Goal: Task Accomplishment & Management: Use online tool/utility

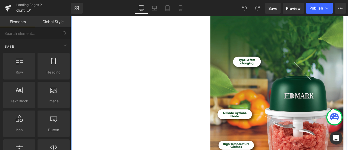
scroll to position [499, 0]
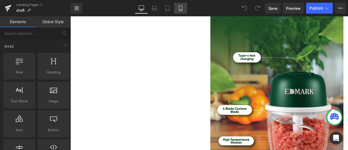
click at [180, 7] on icon at bounding box center [180, 7] width 5 height 5
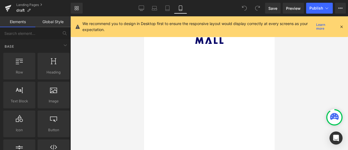
scroll to position [4353, 0]
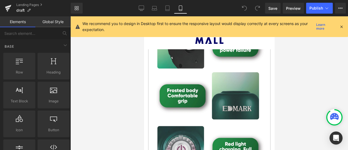
click at [343, 24] on icon at bounding box center [341, 26] width 5 height 5
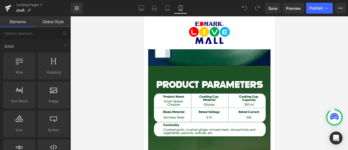
scroll to position [0, 0]
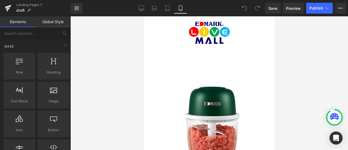
drag, startPoint x: 272, startPoint y: 78, endPoint x: 415, endPoint y: 30, distance: 150.7
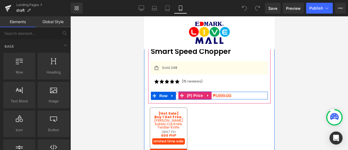
scroll to position [226, 0]
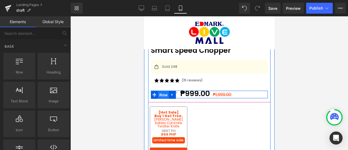
click at [165, 91] on span "Row" at bounding box center [163, 95] width 11 height 8
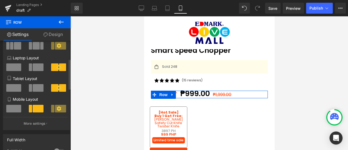
scroll to position [67, 0]
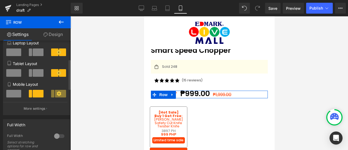
click at [58, 95] on icon at bounding box center [59, 93] width 5 height 5
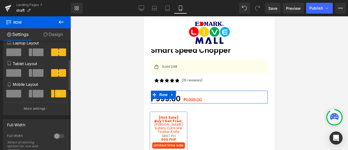
click at [58, 96] on icon at bounding box center [59, 93] width 5 height 5
click at [34, 96] on span at bounding box center [38, 94] width 11 height 8
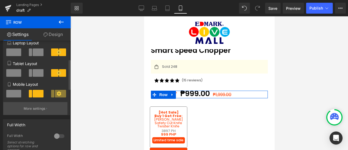
click at [42, 109] on p "More settings" at bounding box center [35, 108] width 22 height 5
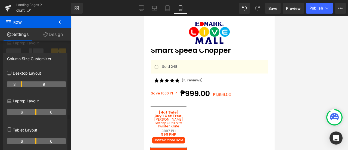
click at [60, 21] on icon at bounding box center [61, 21] width 5 height 3
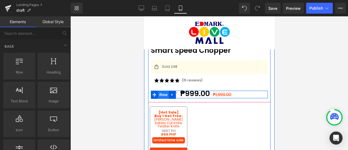
click at [159, 91] on span "Row" at bounding box center [163, 95] width 11 height 8
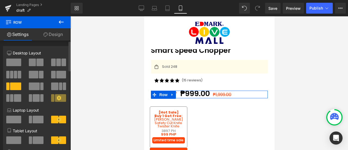
click at [52, 75] on span at bounding box center [53, 75] width 5 height 8
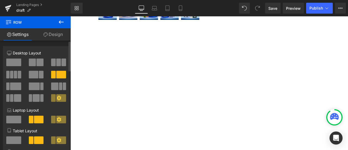
scroll to position [37, 0]
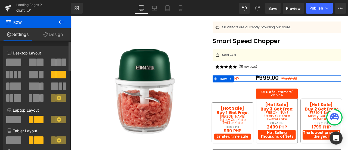
click at [13, 88] on span at bounding box center [15, 86] width 11 height 8
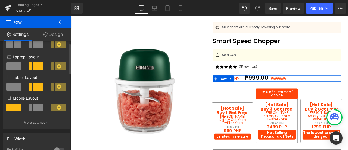
scroll to position [68, 0]
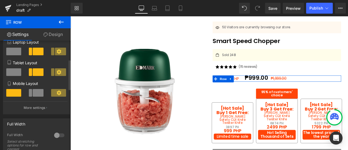
click at [36, 94] on span at bounding box center [38, 93] width 11 height 8
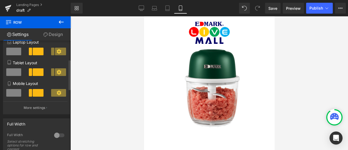
scroll to position [226, 0]
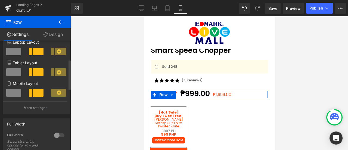
click at [63, 95] on span at bounding box center [58, 93] width 15 height 8
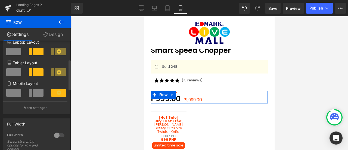
click at [58, 94] on icon at bounding box center [59, 92] width 5 height 5
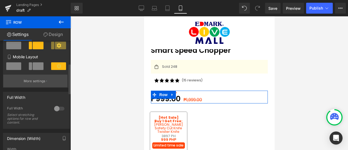
scroll to position [77, 0]
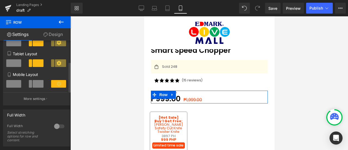
click at [57, 86] on icon at bounding box center [59, 83] width 5 height 5
click at [57, 64] on icon at bounding box center [59, 63] width 5 height 5
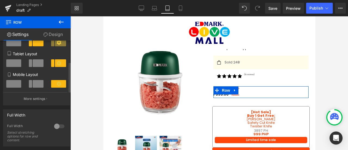
click at [35, 64] on span at bounding box center [38, 63] width 11 height 8
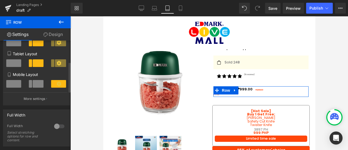
click at [52, 84] on span at bounding box center [58, 84] width 15 height 8
click at [39, 84] on span at bounding box center [38, 84] width 11 height 8
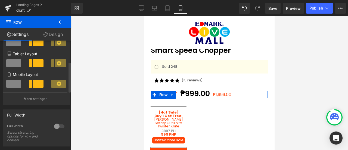
click at [39, 84] on span at bounding box center [38, 84] width 11 height 8
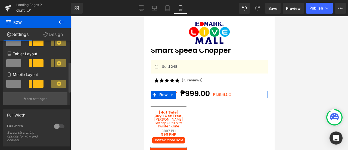
click at [40, 103] on button "More settings" at bounding box center [35, 98] width 64 height 13
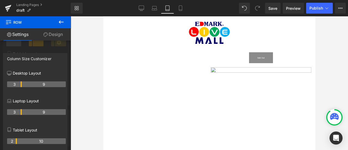
scroll to position [32, 0]
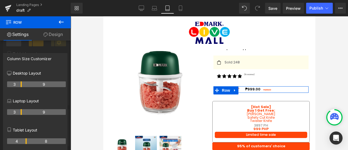
drag, startPoint x: 21, startPoint y: 143, endPoint x: 24, endPoint y: 143, distance: 3.5
click at [24, 143] on th "4" at bounding box center [17, 141] width 20 height 6
click at [53, 32] on link "Design" at bounding box center [52, 34] width 35 height 12
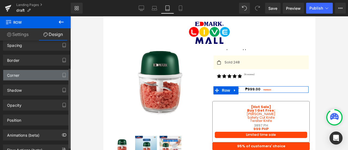
scroll to position [40, 0]
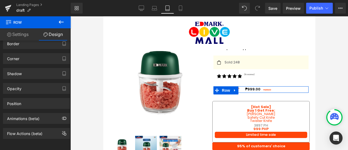
click at [24, 34] on link "Settings" at bounding box center [17, 34] width 35 height 12
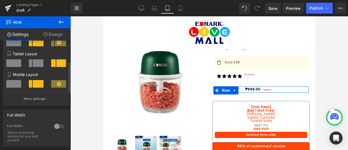
click at [34, 86] on span at bounding box center [38, 84] width 11 height 8
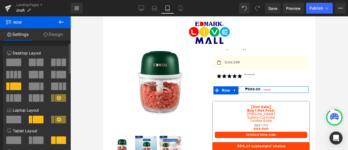
scroll to position [0, 0]
click at [57, 98] on icon at bounding box center [59, 97] width 5 height 5
click at [61, 98] on span at bounding box center [60, 98] width 11 height 8
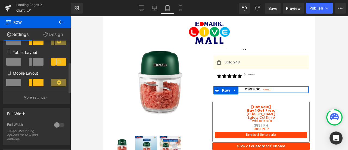
scroll to position [78, 0]
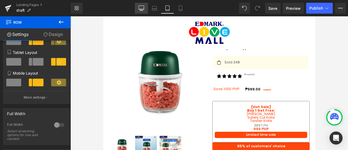
click at [141, 3] on link "Desktop" at bounding box center [141, 8] width 13 height 11
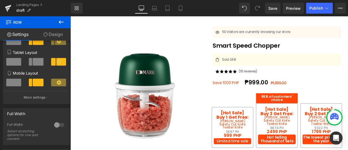
scroll to position [37, 0]
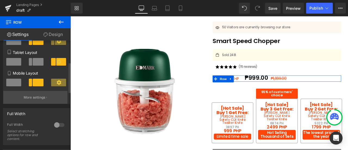
click at [39, 97] on p "More settings" at bounding box center [35, 97] width 22 height 5
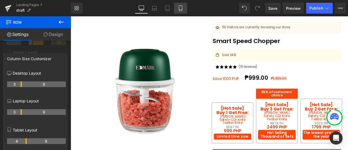
click at [184, 8] on link "Mobile" at bounding box center [180, 8] width 13 height 11
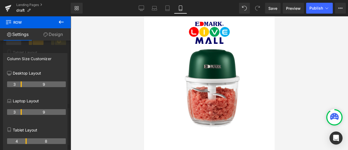
scroll to position [226, 0]
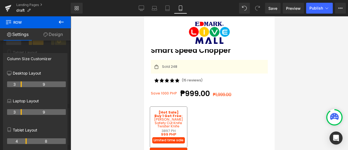
click at [64, 20] on icon at bounding box center [61, 22] width 7 height 7
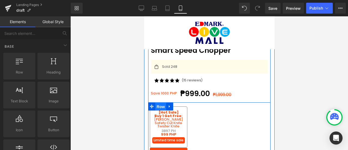
click at [162, 103] on span "Row" at bounding box center [160, 107] width 11 height 8
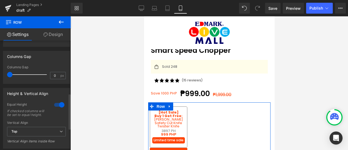
scroll to position [162, 0]
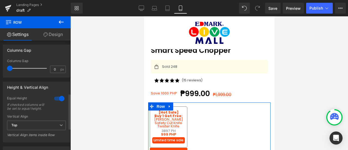
drag, startPoint x: 11, startPoint y: 67, endPoint x: 0, endPoint y: 67, distance: 11.2
click at [0, 67] on div "Columns Gap 0px Columns Gap 0 px" at bounding box center [36, 59] width 73 height 37
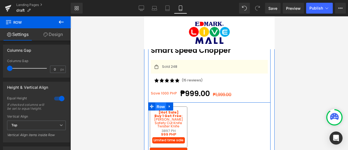
click at [161, 103] on span "Row" at bounding box center [160, 107] width 11 height 8
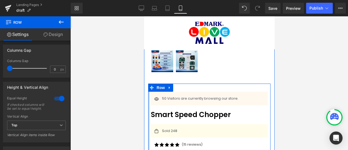
scroll to position [160, 0]
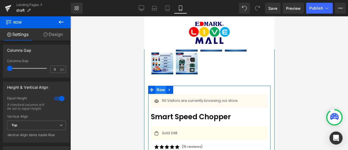
click at [157, 86] on span "Row" at bounding box center [160, 90] width 11 height 8
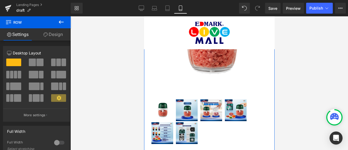
scroll to position [69, 0]
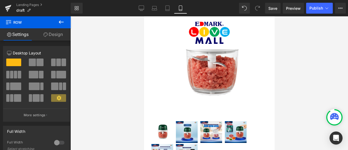
drag, startPoint x: 278, startPoint y: 66, endPoint x: 206, endPoint y: 57, distance: 72.8
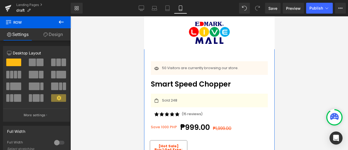
scroll to position [192, 0]
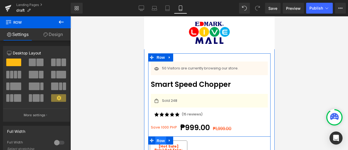
click at [161, 138] on span "Row" at bounding box center [160, 141] width 11 height 8
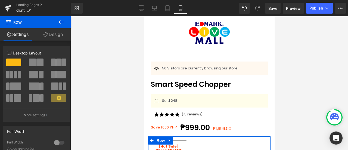
click at [52, 37] on link "Design" at bounding box center [52, 34] width 35 height 12
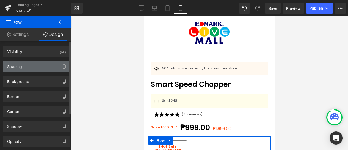
click at [46, 66] on div "Spacing" at bounding box center [36, 66] width 66 height 10
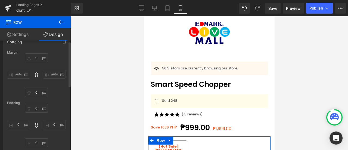
scroll to position [0, 0]
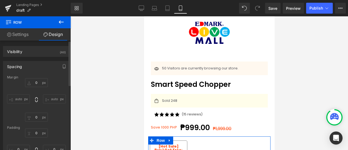
click at [43, 97] on input "auto" at bounding box center [54, 98] width 23 height 9
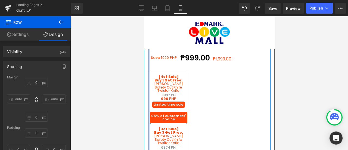
scroll to position [262, 0]
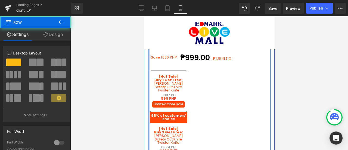
drag, startPoint x: 149, startPoint y: 108, endPoint x: 288, endPoint y: 123, distance: 139.8
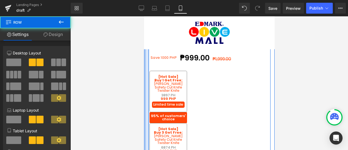
drag, startPoint x: 146, startPoint y: 107, endPoint x: 139, endPoint y: 107, distance: 7.1
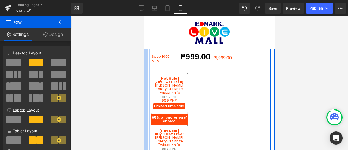
click at [72, 94] on div at bounding box center [209, 83] width 278 height 134
click at [85, 94] on div at bounding box center [209, 83] width 278 height 134
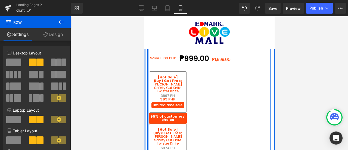
click at [83, 84] on div at bounding box center [209, 83] width 278 height 134
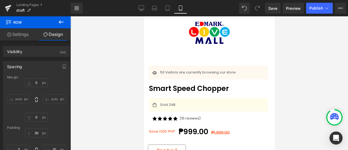
scroll to position [190, 0]
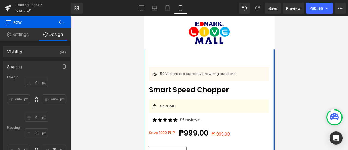
drag, startPoint x: 268, startPoint y: 104, endPoint x: 289, endPoint y: 106, distance: 20.3
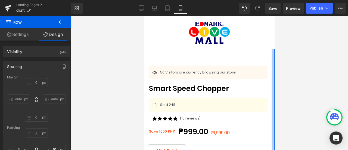
click at [279, 106] on div at bounding box center [209, 83] width 278 height 134
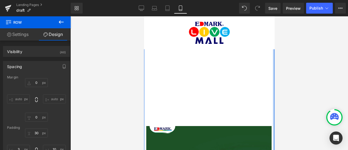
scroll to position [657, 0]
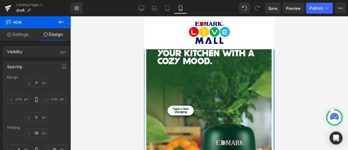
drag, startPoint x: 128, startPoint y: 85, endPoint x: 281, endPoint y: 94, distance: 153.7
click at [281, 94] on div at bounding box center [209, 83] width 278 height 134
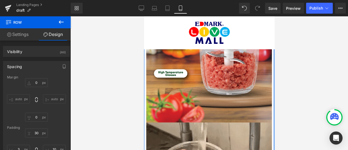
scroll to position [891, 0]
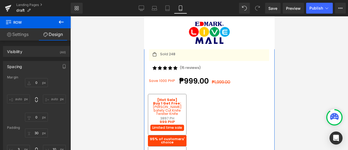
scroll to position [242, 0]
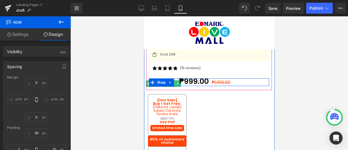
drag, startPoint x: 171, startPoint y: 76, endPoint x: 176, endPoint y: 75, distance: 5.1
click at [176, 78] on div "Save 1000 PHP Text Block ₱999.00 ₱1,999.00 (P) Price Row" at bounding box center [209, 82] width 120 height 8
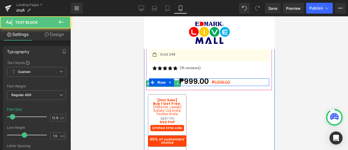
click at [178, 78] on div "Save 1000 PHP Text Block ₱999.00 ₱1,999.00 (P) Price Row" at bounding box center [209, 82] width 120 height 8
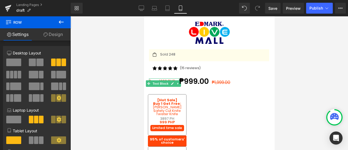
click at [284, 93] on div at bounding box center [209, 83] width 278 height 134
click at [144, 16] on div at bounding box center [144, 16] width 0 height 0
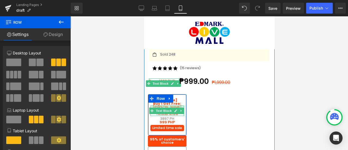
click at [167, 106] on div at bounding box center [167, 106] width 34 height 1
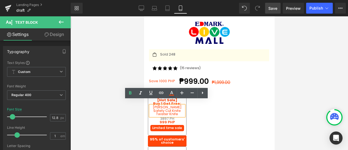
click at [273, 9] on span "Save" at bounding box center [272, 8] width 9 height 6
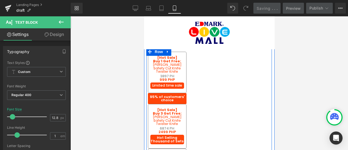
scroll to position [284, 0]
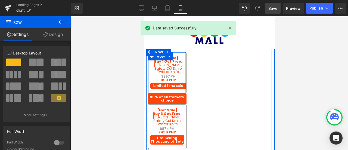
drag, startPoint x: 183, startPoint y: 67, endPoint x: 189, endPoint y: 67, distance: 5.4
click at [189, 67] on div "[Hot Sale] Buy 1 Get Free: Text Block Yoyo Whisk Safety Cut Knife Twister Knife…" at bounding box center [209, 122] width 126 height 148
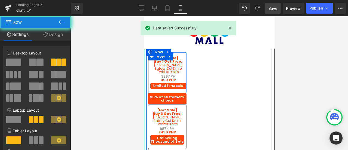
click at [189, 67] on div "[Hot Sale] Buy 1 Get Free: Text Block Yoyo Whisk Safety Cut Knife Twister Knife…" at bounding box center [209, 122] width 126 height 148
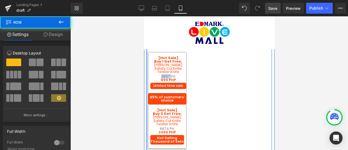
drag, startPoint x: 146, startPoint y: 105, endPoint x: 143, endPoint y: 105, distance: 3.0
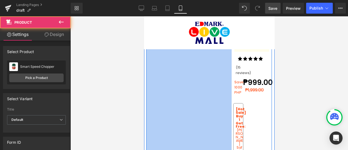
click at [232, 73] on div "Icon 50 Visitors are currently browsing our store. Text Block Icon List Smart S…" at bounding box center [251, 36] width 40 height 126
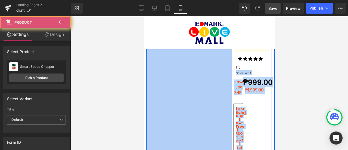
drag, startPoint x: 232, startPoint y: 73, endPoint x: 200, endPoint y: 69, distance: 32.0
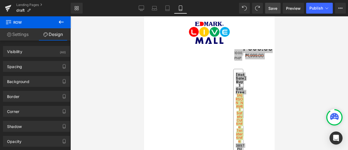
scroll to position [324, 0]
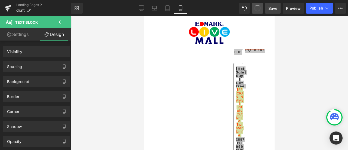
click at [260, 12] on button at bounding box center [257, 8] width 11 height 11
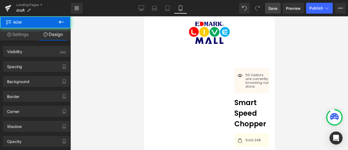
click at [260, 12] on span at bounding box center [257, 8] width 11 height 11
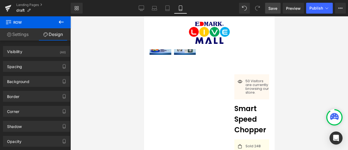
click at [260, 12] on span at bounding box center [257, 8] width 11 height 11
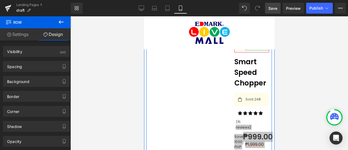
scroll to position [238, 0]
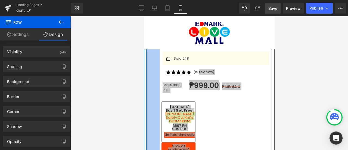
drag, startPoint x: 231, startPoint y: 85, endPoint x: 246, endPoint y: 115, distance: 34.2
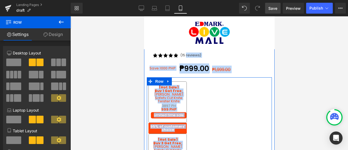
scroll to position [258, 0]
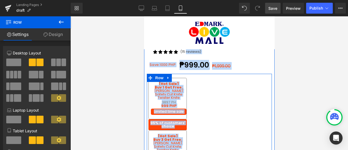
click at [233, 107] on div "[Hot Sale] Buy 1 Get Free: Text Block Yoyo Whisk Safety Cut Knife Twister Knife…" at bounding box center [209, 148] width 125 height 148
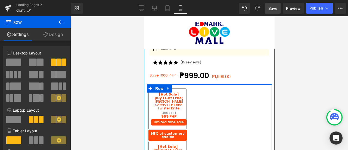
scroll to position [247, 0]
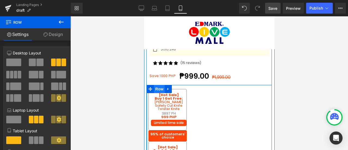
click at [161, 86] on span "Row" at bounding box center [159, 89] width 11 height 8
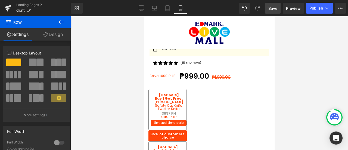
click at [61, 25] on button at bounding box center [61, 22] width 19 height 12
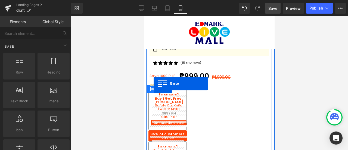
drag, startPoint x: 169, startPoint y: 80, endPoint x: 153, endPoint y: 84, distance: 16.1
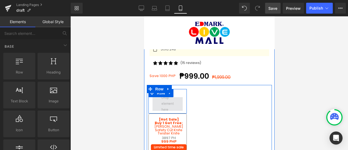
click at [160, 94] on span at bounding box center [167, 104] width 16 height 21
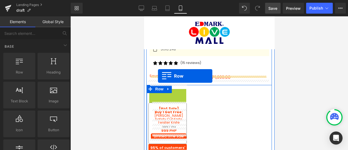
drag, startPoint x: 160, startPoint y: 89, endPoint x: 158, endPoint y: 76, distance: 13.1
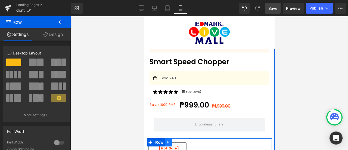
scroll to position [218, 0]
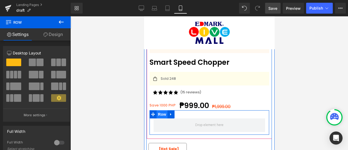
click at [165, 110] on span "Row" at bounding box center [161, 114] width 11 height 8
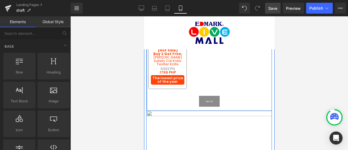
scroll to position [388, 0]
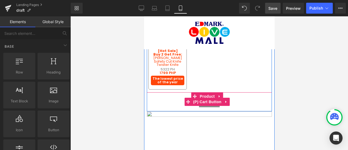
click at [160, 96] on div "Sold Out" at bounding box center [209, 101] width 120 height 11
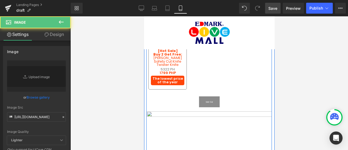
click at [166, 96] on div "Sold Out" at bounding box center [209, 101] width 120 height 11
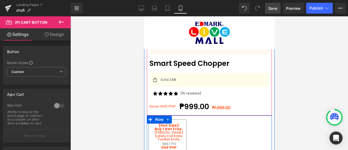
scroll to position [200, 0]
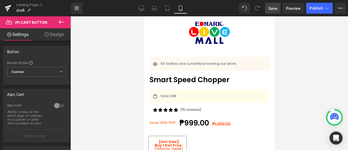
click at [271, 8] on span "Save" at bounding box center [272, 8] width 9 height 6
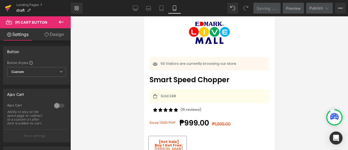
click at [7, 9] on icon at bounding box center [8, 9] width 4 height 2
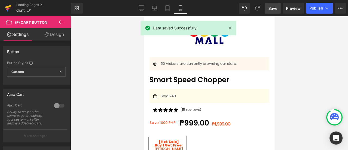
click at [5, 11] on icon at bounding box center [8, 8] width 7 height 14
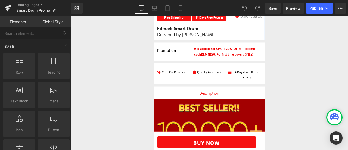
scroll to position [211, 0]
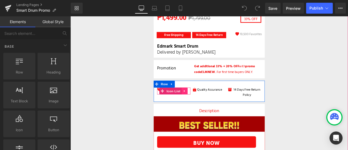
click at [202, 102] on link at bounding box center [205, 105] width 7 height 8
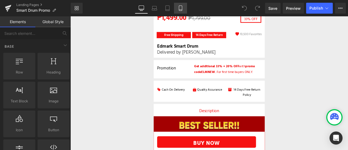
click at [181, 7] on icon at bounding box center [180, 7] width 5 height 5
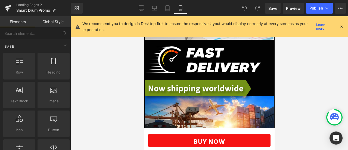
scroll to position [2441, 0]
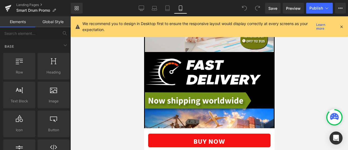
click at [340, 26] on icon at bounding box center [341, 26] width 5 height 5
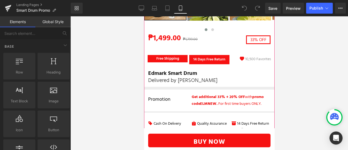
scroll to position [201, 0]
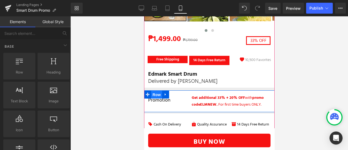
click at [158, 91] on span "Row" at bounding box center [156, 95] width 11 height 8
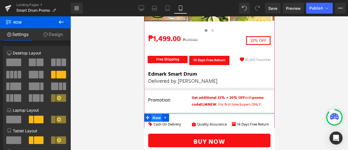
click at [155, 114] on span "Row" at bounding box center [156, 118] width 11 height 8
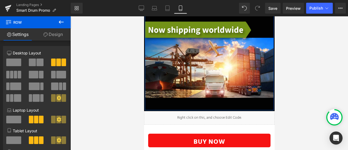
scroll to position [2517, 0]
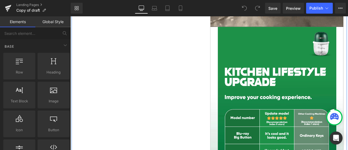
scroll to position [924, 0]
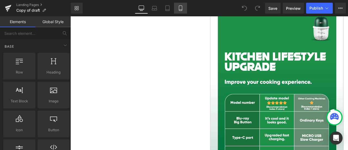
click at [177, 7] on link "Mobile" at bounding box center [180, 8] width 13 height 11
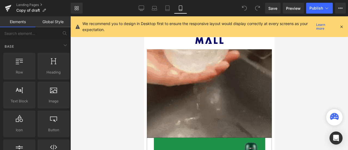
scroll to position [4443, 0]
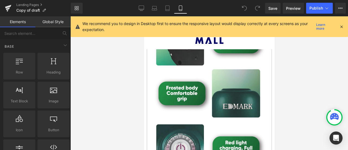
click at [321, 76] on div at bounding box center [209, 83] width 278 height 134
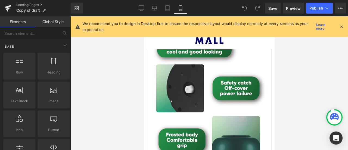
scroll to position [4383, 0]
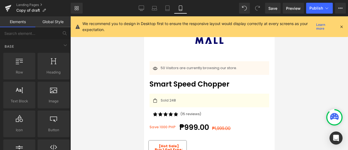
scroll to position [0, 0]
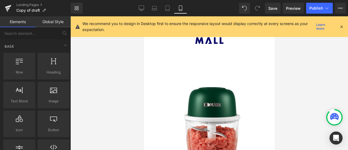
click at [343, 25] on icon at bounding box center [341, 26] width 5 height 5
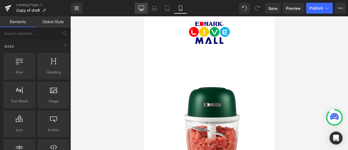
click at [138, 12] on link "Desktop" at bounding box center [141, 8] width 13 height 11
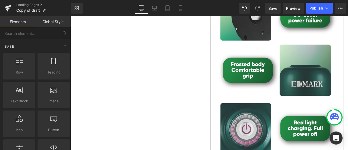
scroll to position [5281, 0]
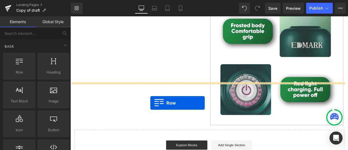
drag, startPoint x: 92, startPoint y: 82, endPoint x: 165, endPoint y: 119, distance: 81.8
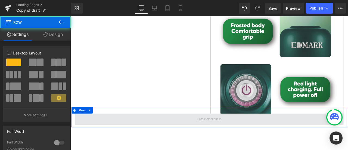
click at [194, 132] on span at bounding box center [235, 139] width 318 height 14
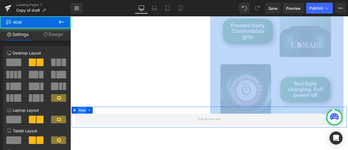
click at [85, 124] on span "Row" at bounding box center [84, 128] width 11 height 8
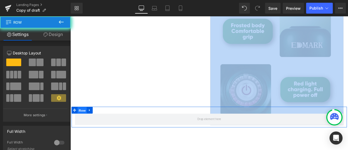
click at [85, 124] on span "Row" at bounding box center [84, 128] width 11 height 8
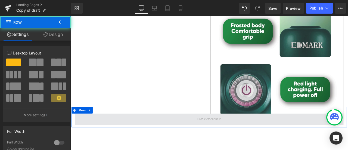
click at [123, 132] on span at bounding box center [235, 139] width 318 height 14
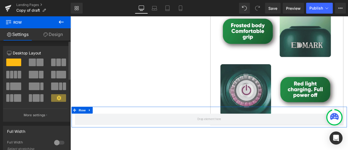
click at [29, 63] on span at bounding box center [32, 62] width 7 height 8
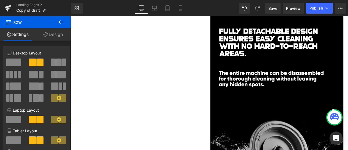
scroll to position [3757, 0]
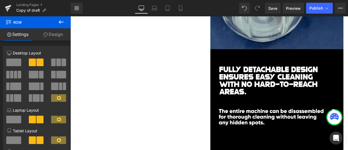
drag, startPoint x: 399, startPoint y: 163, endPoint x: 415, endPoint y: 29, distance: 135.6
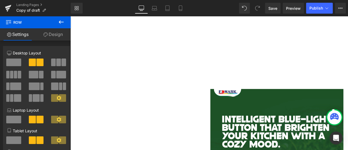
scroll to position [0, 0]
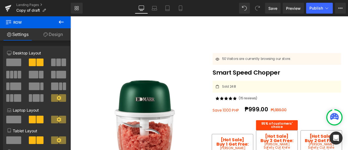
drag, startPoint x: 397, startPoint y: 126, endPoint x: 418, endPoint y: 28, distance: 100.1
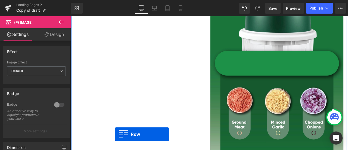
scroll to position [1545, 0]
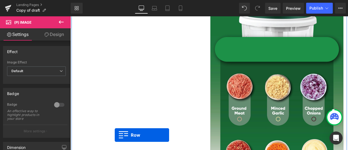
drag, startPoint x: 90, startPoint y: 56, endPoint x: 123, endPoint y: 162, distance: 111.4
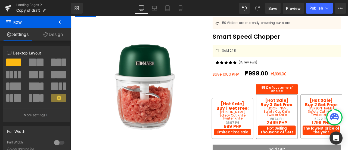
scroll to position [0, 0]
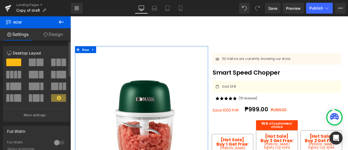
drag, startPoint x: 17, startPoint y: 63, endPoint x: 18, endPoint y: 60, distance: 3.0
click at [18, 60] on span at bounding box center [13, 62] width 15 height 8
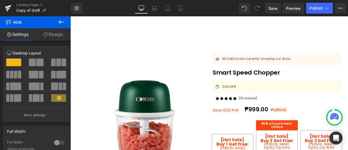
click at [58, 26] on button at bounding box center [61, 22] width 19 height 12
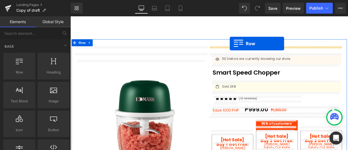
drag, startPoint x: 86, startPoint y: 91, endPoint x: 259, endPoint y: 48, distance: 178.1
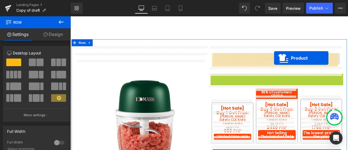
drag, startPoint x: 313, startPoint y: 88, endPoint x: 312, endPoint y: 66, distance: 22.9
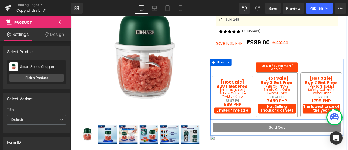
scroll to position [79, 0]
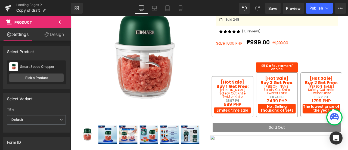
click at [59, 18] on button at bounding box center [61, 22] width 19 height 12
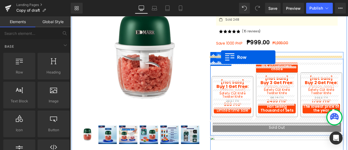
drag, startPoint x: 87, startPoint y: 90, endPoint x: 249, endPoint y: 65, distance: 164.1
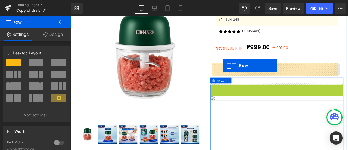
drag, startPoint x: 249, startPoint y: 98, endPoint x: 251, endPoint y: 74, distance: 24.3
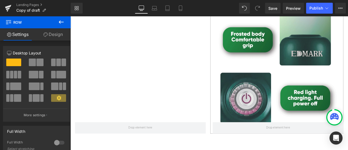
scroll to position [5337, 0]
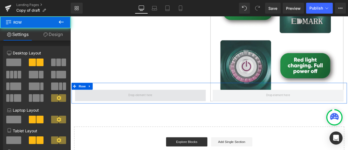
click at [170, 103] on span at bounding box center [153, 110] width 155 height 14
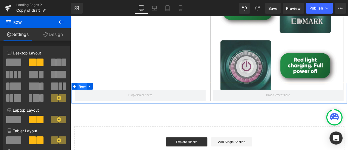
click at [87, 95] on span "Row" at bounding box center [84, 99] width 11 height 8
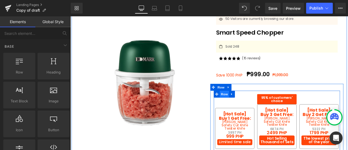
scroll to position [48, 0]
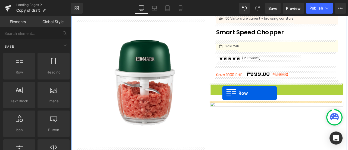
drag, startPoint x: 251, startPoint y: 103, endPoint x: 251, endPoint y: 107, distance: 4.1
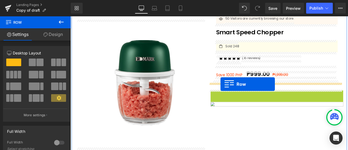
drag, startPoint x: 250, startPoint y: 109, endPoint x: 248, endPoint y: 97, distance: 12.3
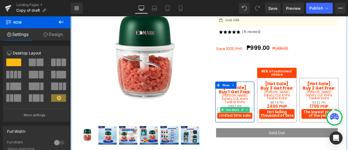
scroll to position [78, 0]
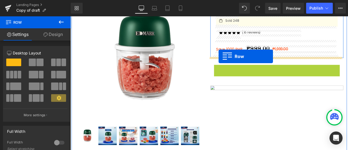
drag, startPoint x: 249, startPoint y: 75, endPoint x: 246, endPoint y: 64, distance: 11.4
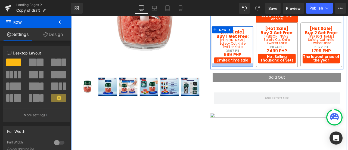
scroll to position [147, 0]
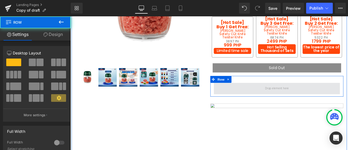
click at [264, 95] on span at bounding box center [315, 102] width 150 height 14
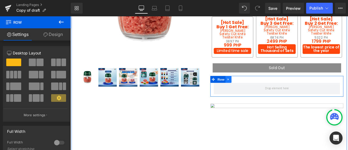
click at [258, 87] on link at bounding box center [257, 91] width 7 height 8
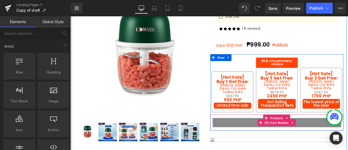
scroll to position [83, 0]
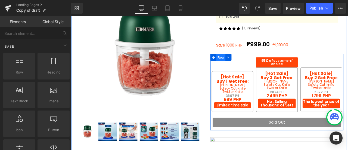
click at [245, 61] on span "Row" at bounding box center [248, 65] width 11 height 8
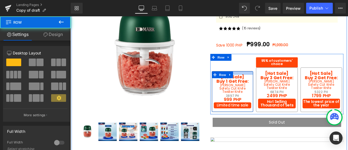
click at [273, 81] on div at bounding box center [262, 83] width 49 height 4
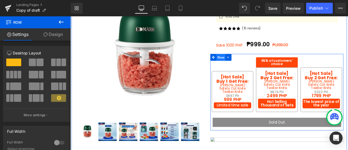
click at [246, 67] on span "Row" at bounding box center [248, 65] width 11 height 8
click at [279, 70] on div "[Hot Sale] Buy 1 Get Free: Text Block Yoyo Whisk Safety Cut Knife Twister Knife…" at bounding box center [262, 97] width 53 height 65
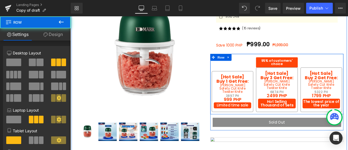
click at [277, 75] on div "[Hot Sale] Buy 1 Get Free: Text Block Yoyo Whisk Safety Cut Knife Twister Knife…" at bounding box center [262, 97] width 53 height 65
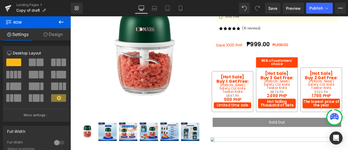
click at [63, 25] on icon at bounding box center [61, 22] width 7 height 7
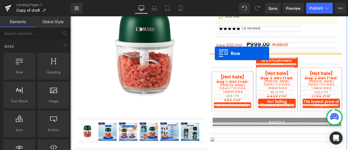
drag, startPoint x: 89, startPoint y: 92, endPoint x: 242, endPoint y: 60, distance: 155.9
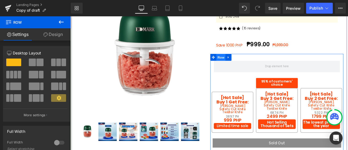
click at [248, 61] on span "Row" at bounding box center [248, 65] width 11 height 8
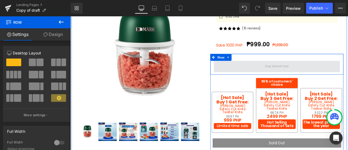
click at [257, 74] on span at bounding box center [315, 76] width 150 height 14
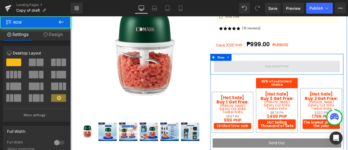
click at [258, 76] on span at bounding box center [315, 76] width 150 height 14
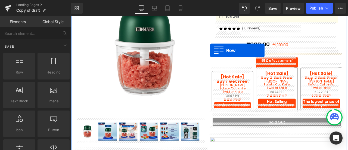
drag, startPoint x: 88, startPoint y: 85, endPoint x: 236, endPoint y: 57, distance: 150.5
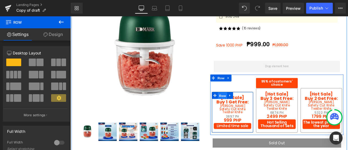
click at [254, 106] on span "Row" at bounding box center [250, 110] width 11 height 8
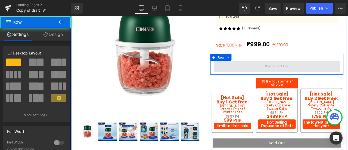
click at [277, 69] on span at bounding box center [315, 76] width 150 height 14
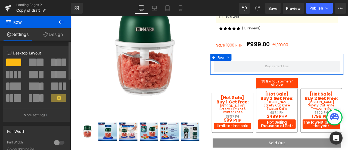
click at [56, 63] on span at bounding box center [58, 62] width 5 height 8
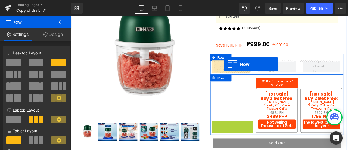
drag, startPoint x: 251, startPoint y: 106, endPoint x: 253, endPoint y: 73, distance: 33.0
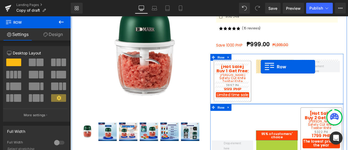
drag, startPoint x: 302, startPoint y: 134, endPoint x: 296, endPoint y: 76, distance: 58.5
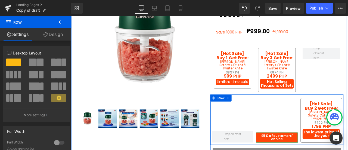
scroll to position [98, 0]
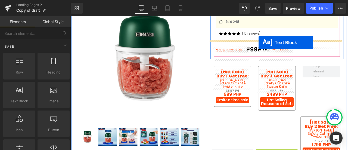
scroll to position [55, 0]
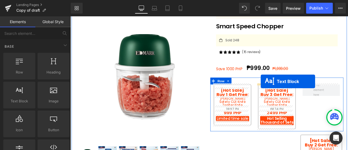
drag, startPoint x: 304, startPoint y: 158, endPoint x: 296, endPoint y: 93, distance: 65.2
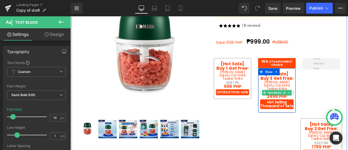
scroll to position [96, 0]
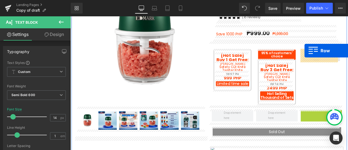
drag, startPoint x: 351, startPoint y: 130, endPoint x: 348, endPoint y: 57, distance: 73.5
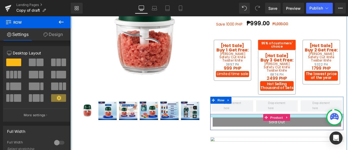
scroll to position [110, 0]
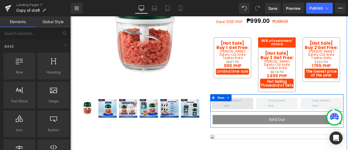
click at [261, 117] on span at bounding box center [262, 119] width 25 height 15
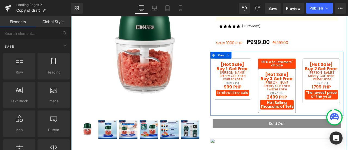
scroll to position [85, 0]
click at [249, 59] on span "Row" at bounding box center [248, 62] width 11 height 8
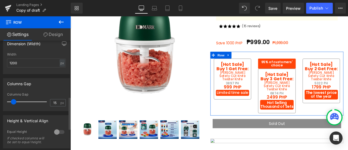
scroll to position [190, 0]
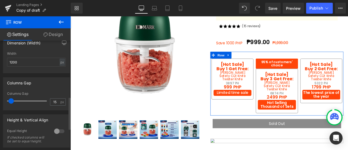
click at [9, 101] on span at bounding box center [10, 100] width 5 height 5
click at [53, 132] on div at bounding box center [59, 131] width 13 height 9
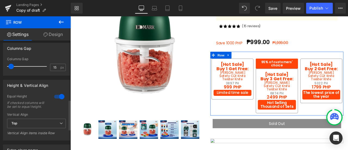
scroll to position [233, 0]
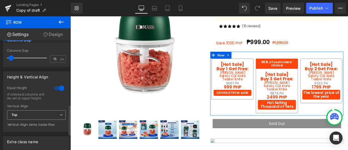
click at [42, 117] on span "Top" at bounding box center [36, 115] width 59 height 10
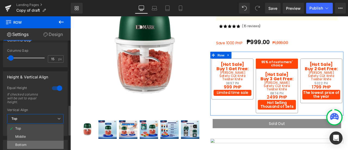
click at [39, 143] on li "Bottom" at bounding box center [35, 145] width 57 height 8
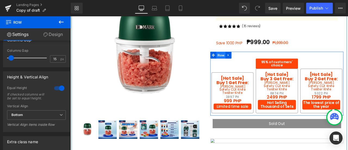
click at [249, 58] on span "Row" at bounding box center [248, 62] width 11 height 8
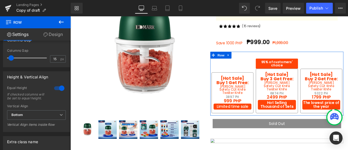
click at [55, 36] on link "Design" at bounding box center [52, 34] width 35 height 12
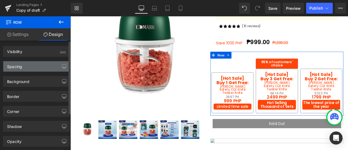
click at [44, 66] on div "Spacing" at bounding box center [36, 66] width 66 height 10
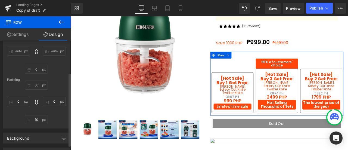
scroll to position [46, 0]
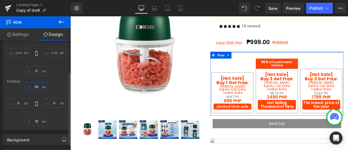
click at [36, 88] on input "30" at bounding box center [36, 86] width 23 height 9
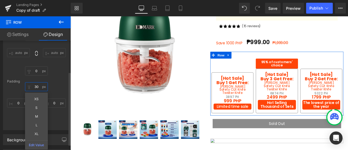
click at [36, 88] on input "30" at bounding box center [36, 86] width 23 height 9
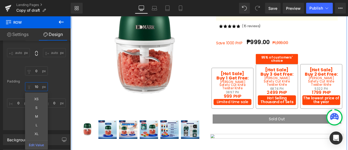
type input "10"
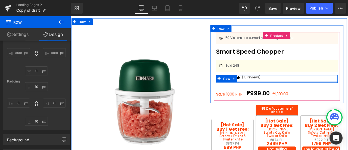
scroll to position [0, 0]
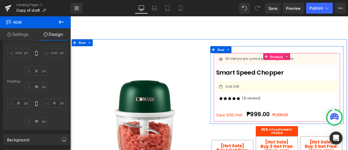
click at [314, 63] on span "Product" at bounding box center [315, 64] width 18 height 8
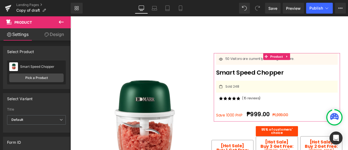
click at [60, 37] on link "Design" at bounding box center [53, 34] width 35 height 12
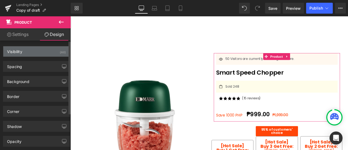
click at [44, 48] on div "Visibility (All)" at bounding box center [36, 51] width 66 height 10
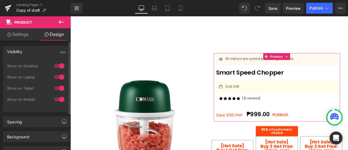
click at [44, 48] on div "Visibility (All)" at bounding box center [36, 51] width 66 height 10
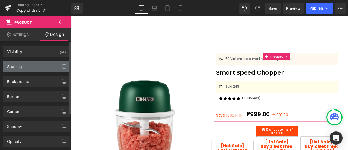
click at [45, 66] on div "Spacing" at bounding box center [36, 66] width 66 height 10
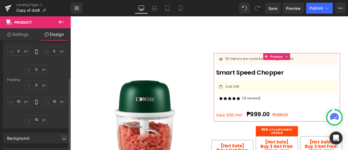
scroll to position [65, 0]
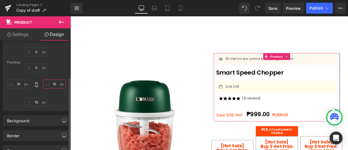
click at [51, 84] on input "10" at bounding box center [54, 83] width 23 height 9
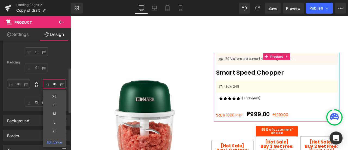
click at [51, 84] on input "10" at bounding box center [54, 83] width 23 height 9
type input "0"
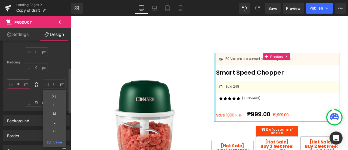
click at [17, 85] on input "10" at bounding box center [18, 83] width 23 height 9
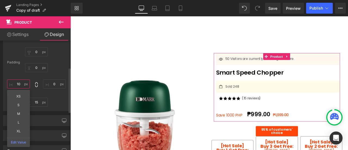
click at [17, 85] on input "10" at bounding box center [18, 83] width 23 height 9
type input "0"
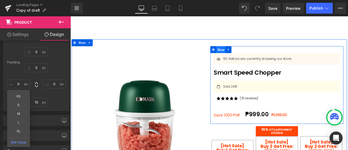
click at [244, 57] on span "Row" at bounding box center [248, 56] width 11 height 8
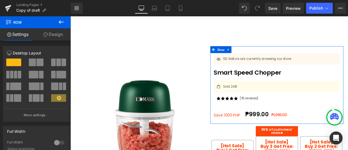
click at [57, 35] on link "Design" at bounding box center [52, 34] width 35 height 12
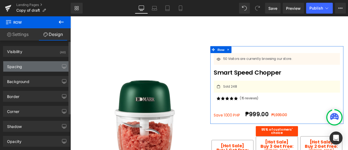
click at [42, 64] on div "Spacing" at bounding box center [36, 66] width 66 height 10
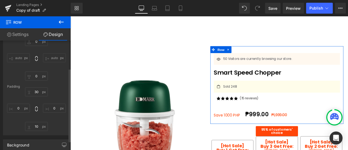
scroll to position [41, 0]
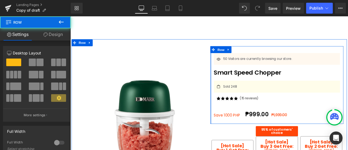
drag, startPoint x: 235, startPoint y: 92, endPoint x: 230, endPoint y: 92, distance: 4.9
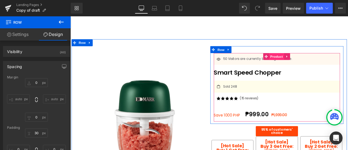
click at [313, 64] on span "Product" at bounding box center [315, 64] width 18 height 8
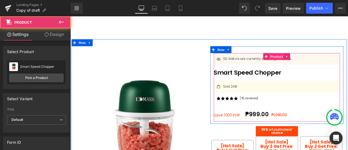
click at [313, 64] on span "Product" at bounding box center [315, 64] width 18 height 8
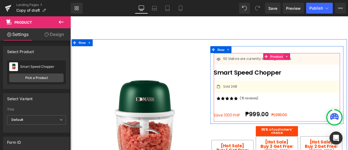
click at [313, 64] on span "Product" at bounding box center [315, 64] width 18 height 8
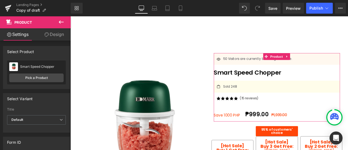
click at [59, 34] on link "Design" at bounding box center [53, 34] width 35 height 12
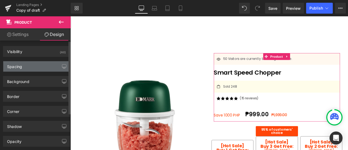
click at [37, 68] on div "Spacing" at bounding box center [36, 66] width 66 height 10
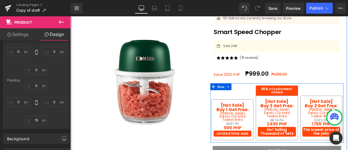
scroll to position [48, 0]
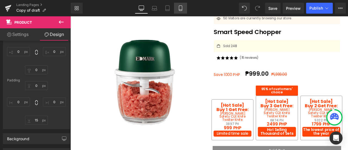
click at [177, 10] on link "Mobile" at bounding box center [180, 8] width 13 height 11
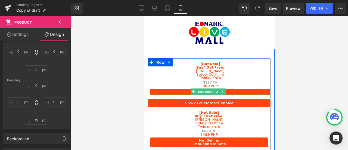
scroll to position [271, 0]
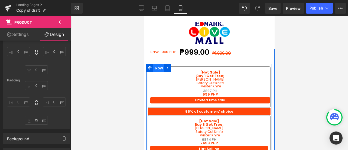
click at [160, 65] on span "Row" at bounding box center [158, 68] width 11 height 8
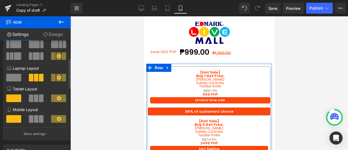
scroll to position [39, 0]
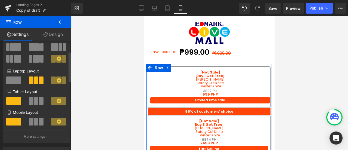
click at [34, 124] on span at bounding box center [36, 122] width 5 height 8
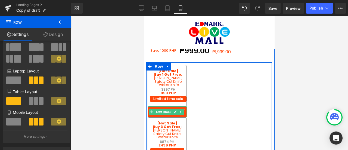
scroll to position [272, 0]
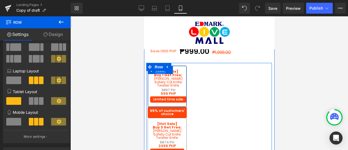
click at [162, 68] on span "Row" at bounding box center [160, 70] width 11 height 8
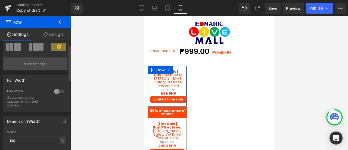
scroll to position [59, 0]
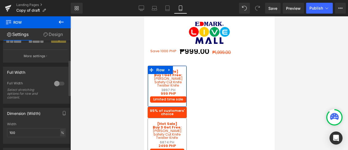
click at [60, 132] on div "%" at bounding box center [62, 132] width 5 height 7
click at [43, 131] on input "100" at bounding box center [36, 132] width 59 height 9
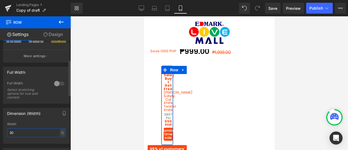
click at [39, 130] on input "30" at bounding box center [36, 132] width 59 height 9
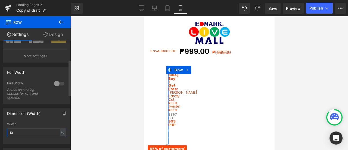
type input "100"
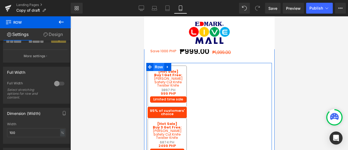
click at [158, 63] on span "Row" at bounding box center [158, 67] width 11 height 8
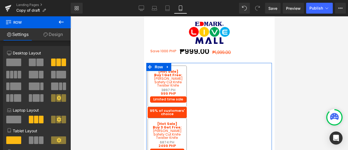
click at [57, 36] on link "Design" at bounding box center [52, 34] width 35 height 12
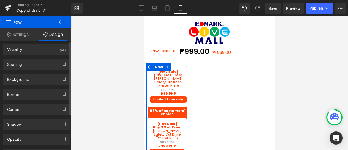
scroll to position [2, 0]
click at [41, 64] on div "Spacing" at bounding box center [36, 64] width 66 height 10
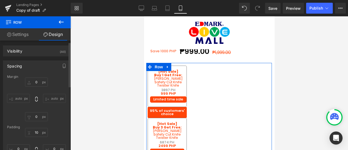
scroll to position [0, 0]
click at [18, 37] on link "Settings" at bounding box center [17, 34] width 35 height 12
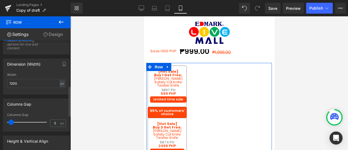
scroll to position [179, 0]
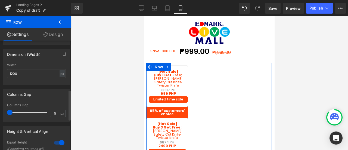
click at [10, 112] on span at bounding box center [9, 112] width 5 height 5
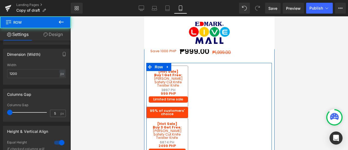
click at [202, 68] on div "[Hot Sale] Buy 1 Get Free: Text Block Yoyo Whisk Safety Cut Knife Twister Knife…" at bounding box center [209, 136] width 126 height 147
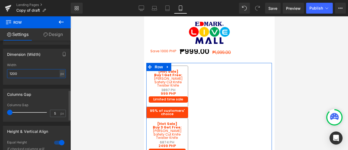
click at [44, 74] on input "1200" at bounding box center [36, 73] width 59 height 9
click at [45, 61] on div "Dimension (Width) 1200px Width - % px" at bounding box center [36, 67] width 67 height 36
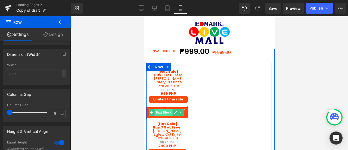
click at [171, 109] on span "Text Block" at bounding box center [164, 112] width 18 height 7
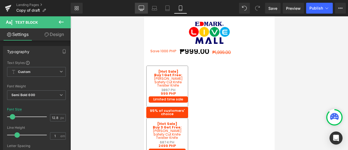
click at [142, 10] on icon at bounding box center [141, 7] width 5 height 5
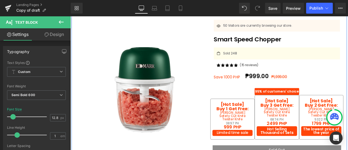
scroll to position [40, 0]
